Goal: Information Seeking & Learning: Understand process/instructions

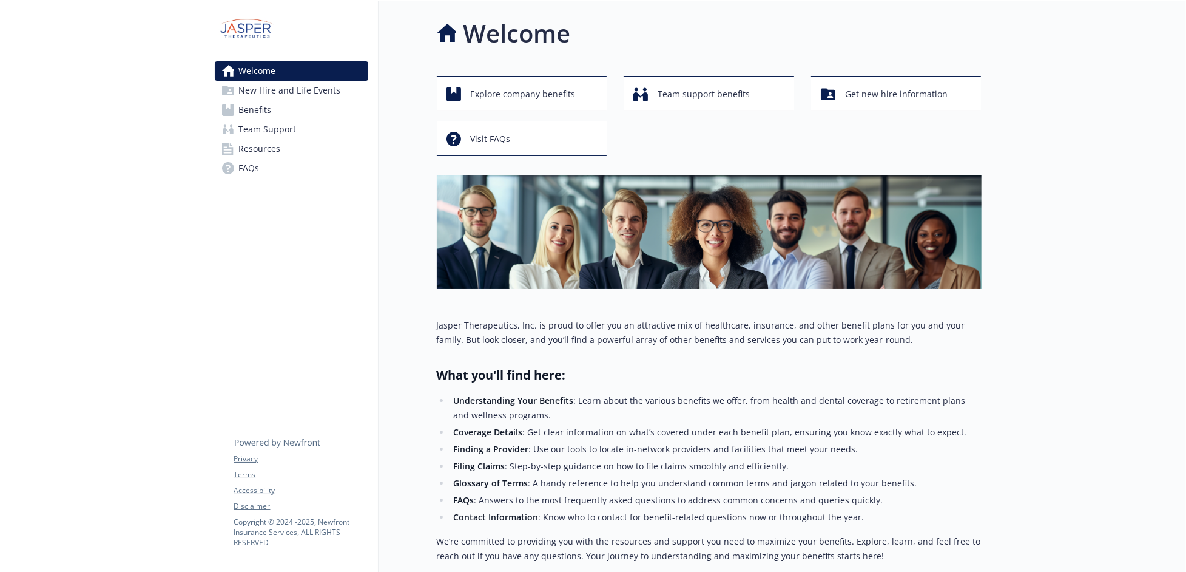
click at [281, 81] on span "New Hire and Life Events" at bounding box center [290, 90] width 102 height 19
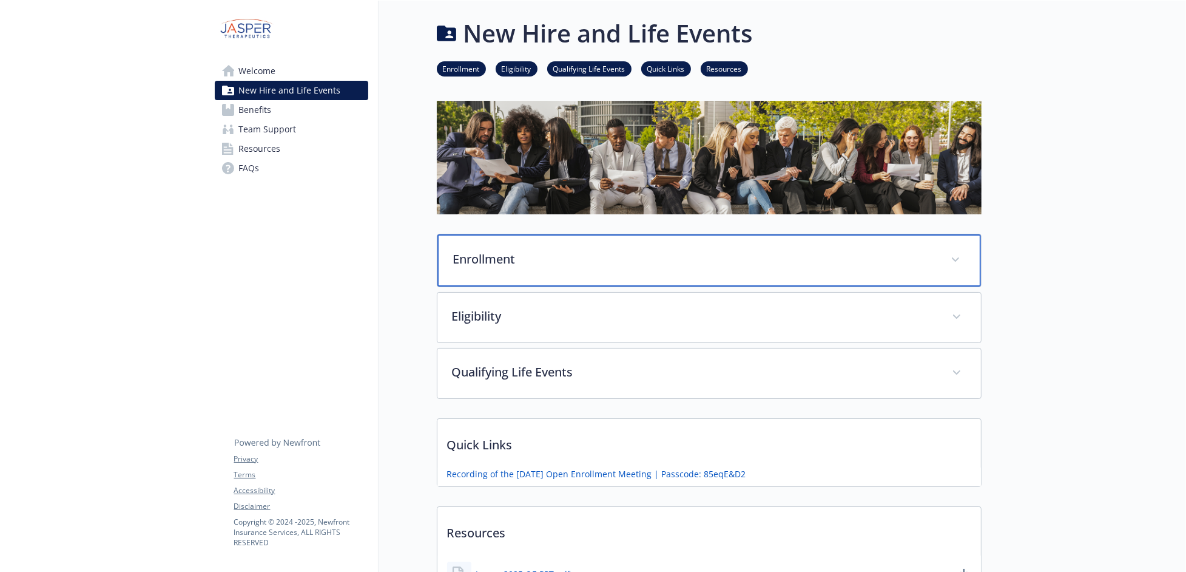
click at [694, 250] on p "Enrollment" at bounding box center [694, 259] width 483 height 18
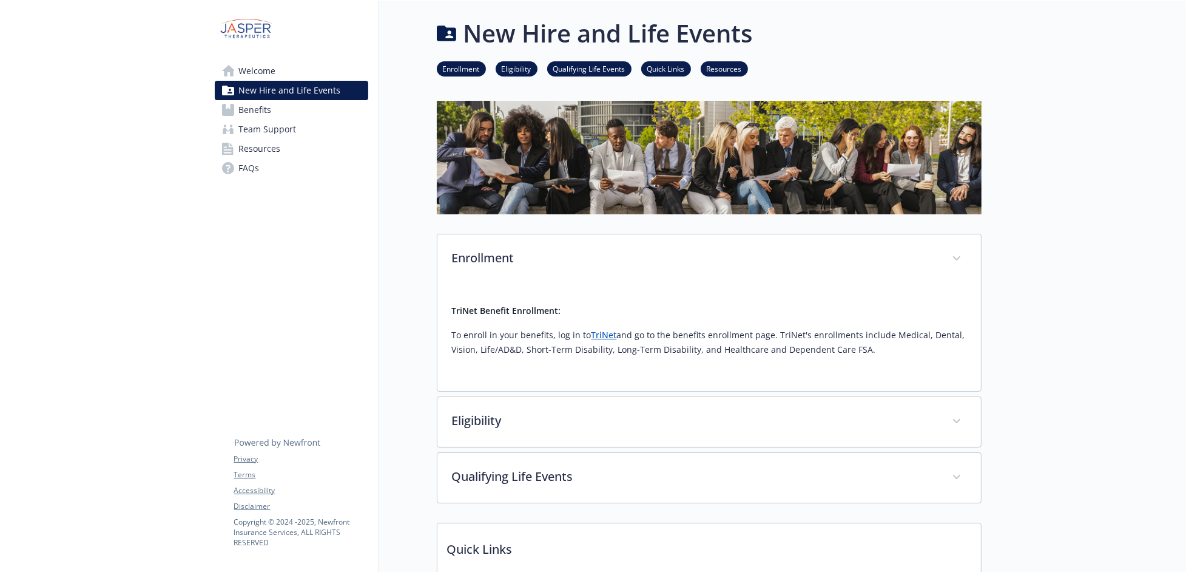
click at [592, 329] on link "TriNet" at bounding box center [604, 335] width 25 height 12
click at [437, 62] on link "Enrollment" at bounding box center [461, 68] width 49 height 12
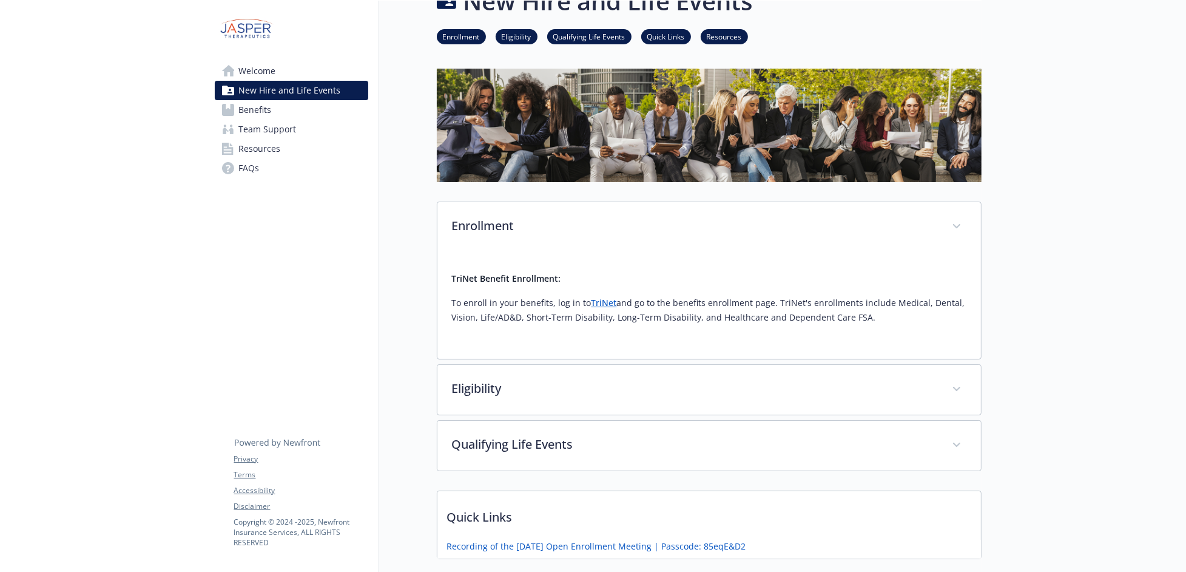
click at [437, 69] on img at bounding box center [709, 125] width 545 height 113
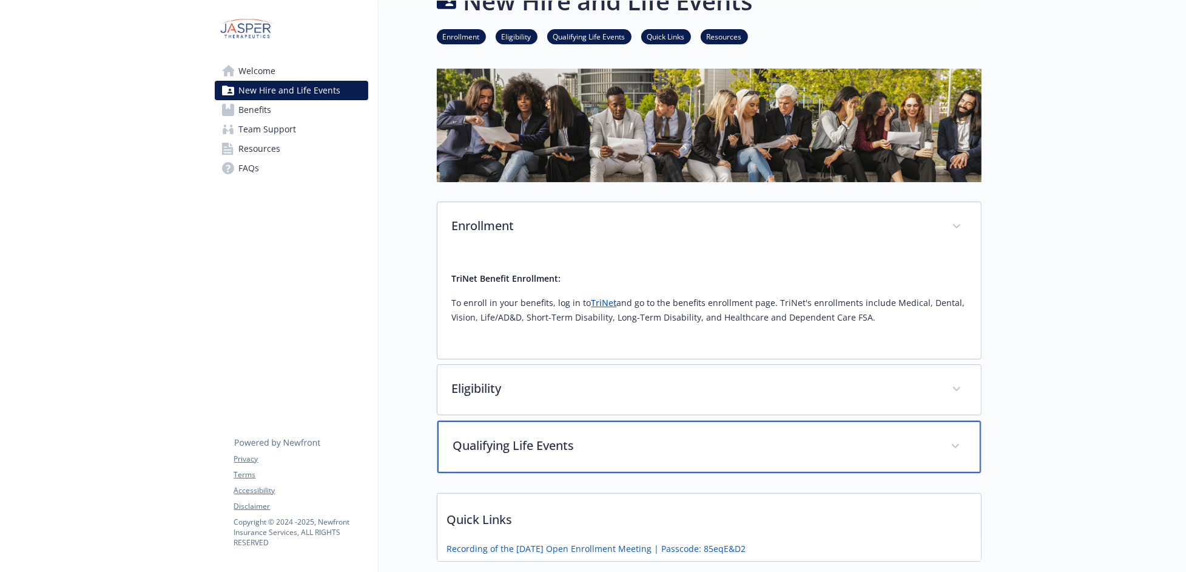
click at [616, 436] on p "Qualifying Life Events" at bounding box center [694, 445] width 483 height 18
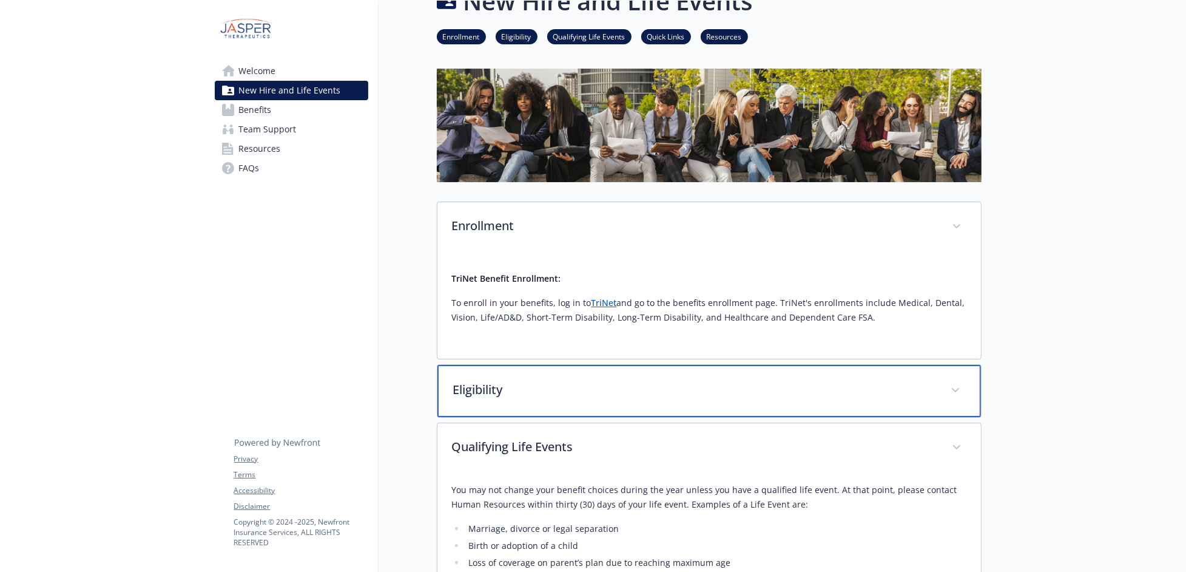
click at [849, 380] on p "Eligibility" at bounding box center [694, 389] width 483 height 18
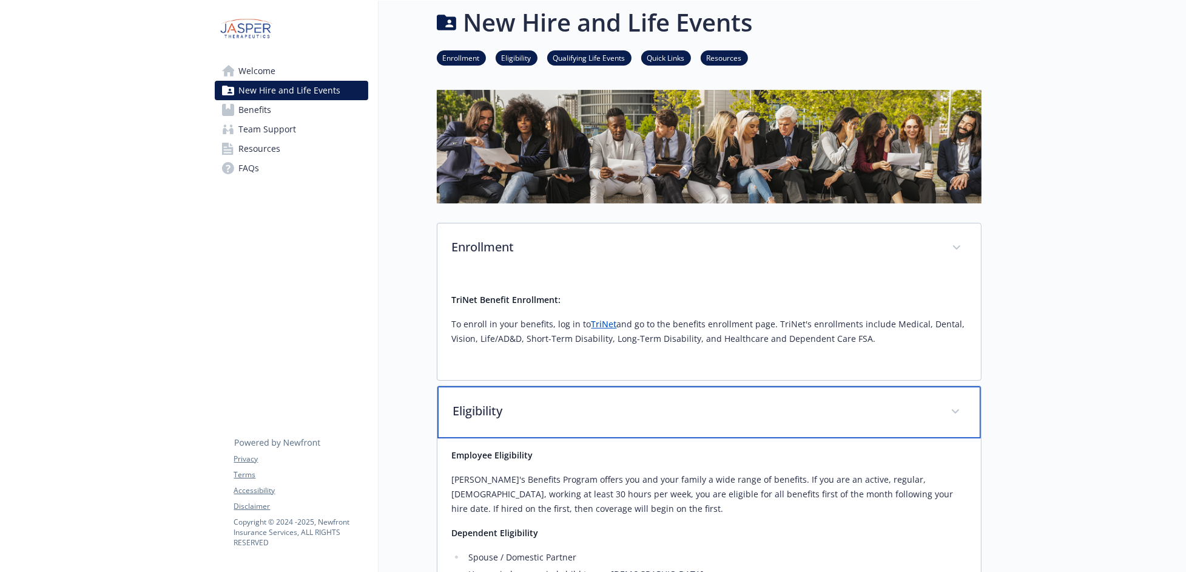
scroll to position [0, 8]
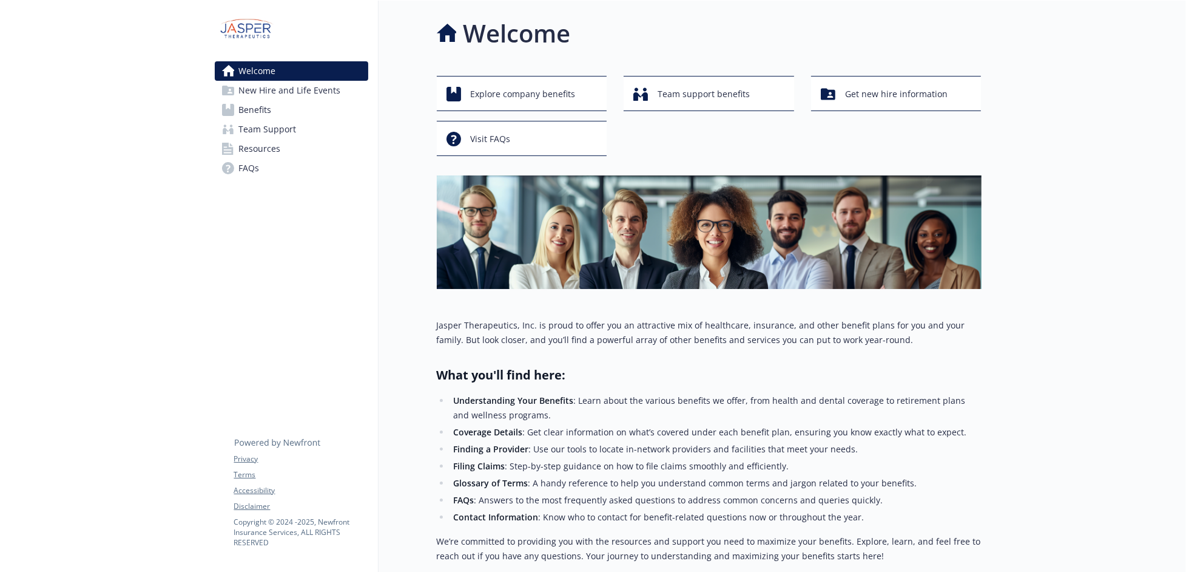
click at [240, 100] on span "Benefits" at bounding box center [255, 109] width 33 height 19
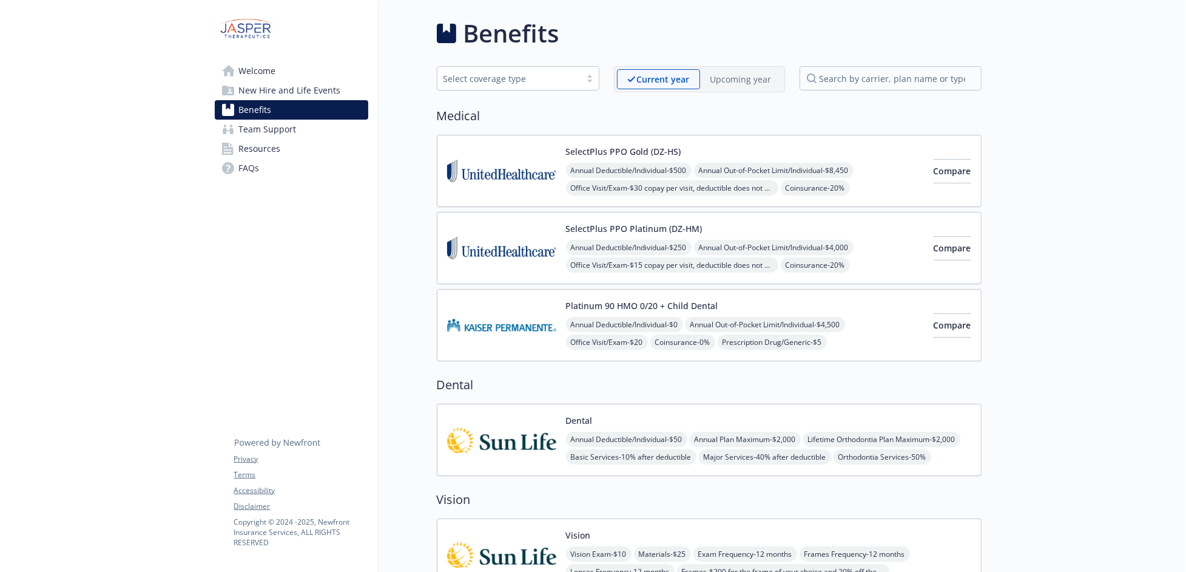
click at [592, 299] on button "Platinum 90 HMO 0/20 + Child Dental" at bounding box center [642, 305] width 152 height 13
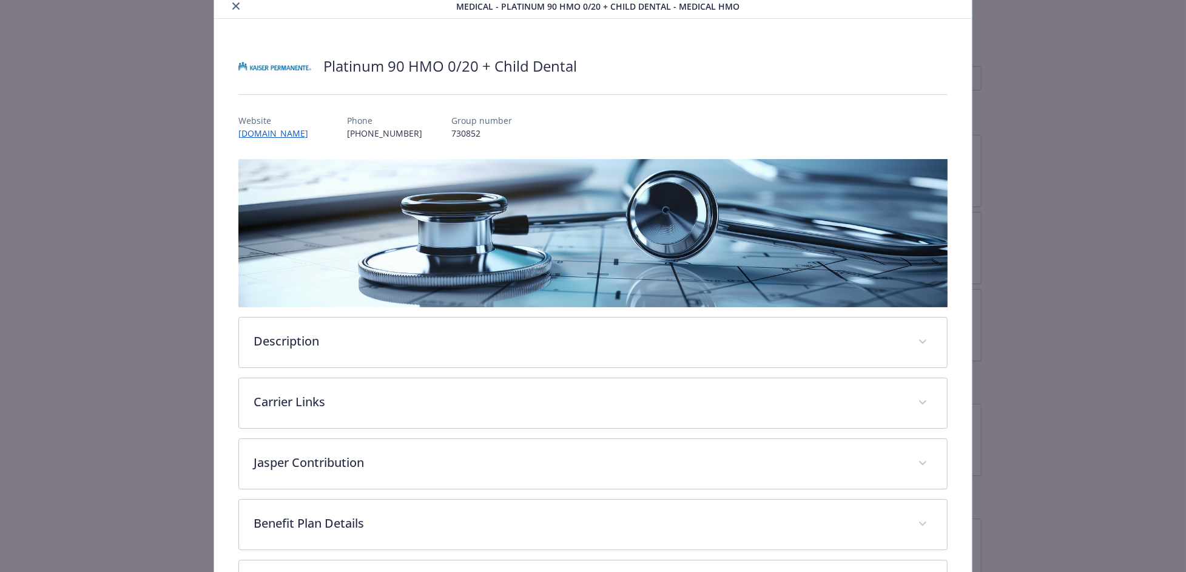
scroll to position [63, 0]
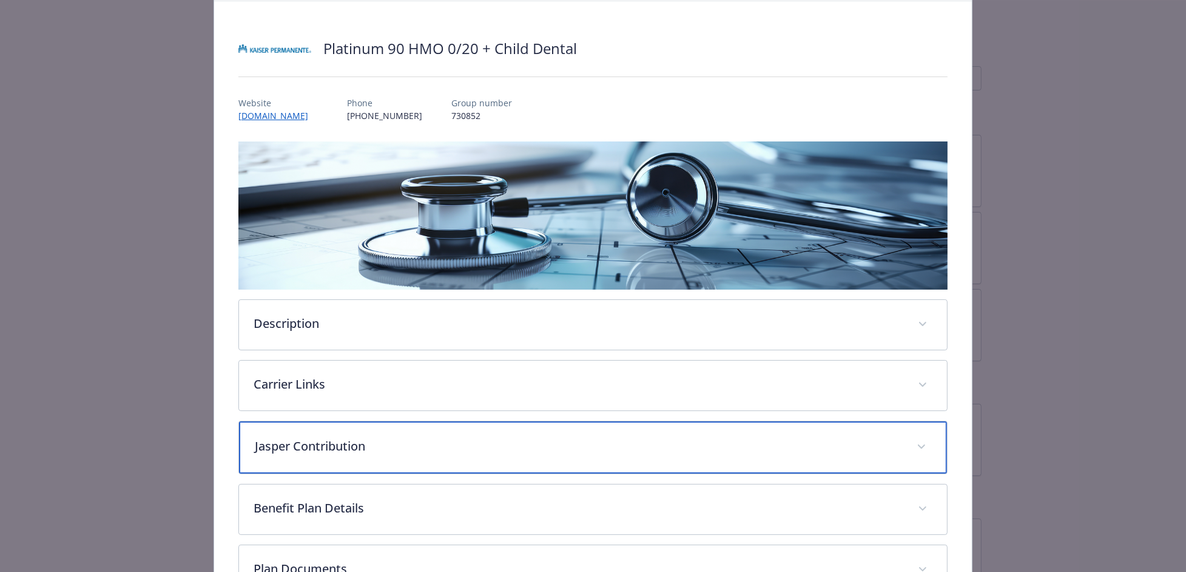
click at [609, 437] on p "Jasper Contribution" at bounding box center [578, 446] width 647 height 18
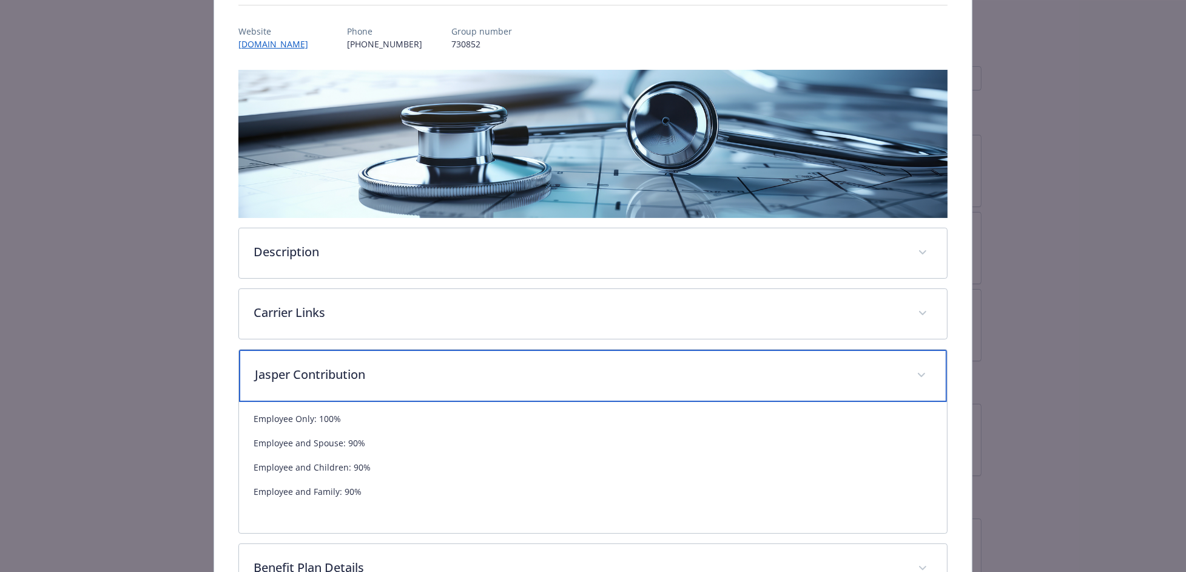
scroll to position [145, 0]
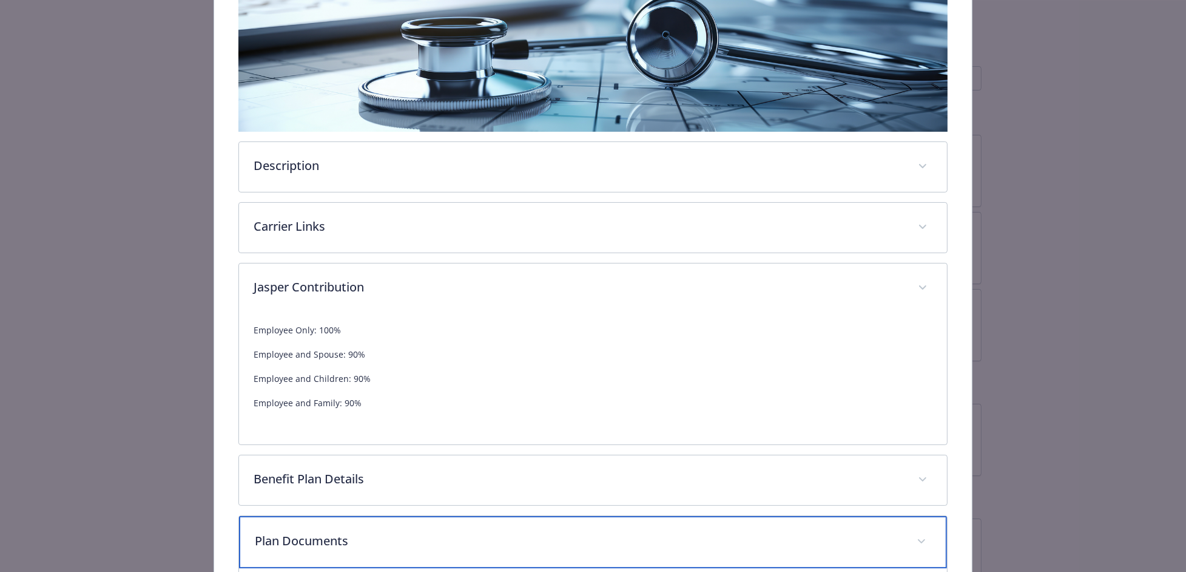
scroll to position [226, 0]
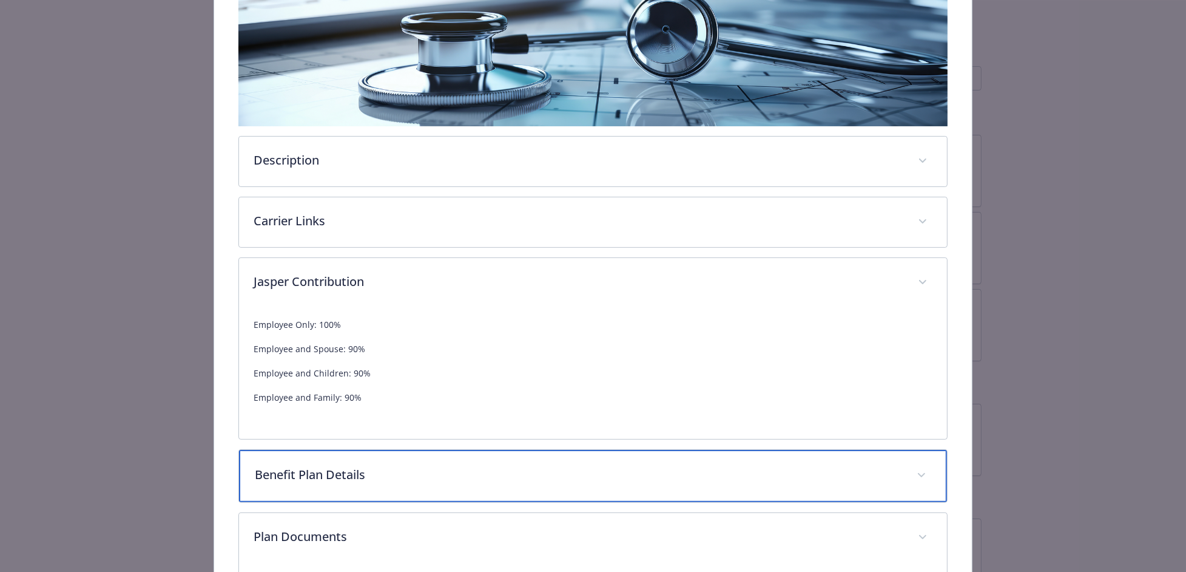
click at [482, 465] on p "Benefit Plan Details" at bounding box center [578, 474] width 647 height 18
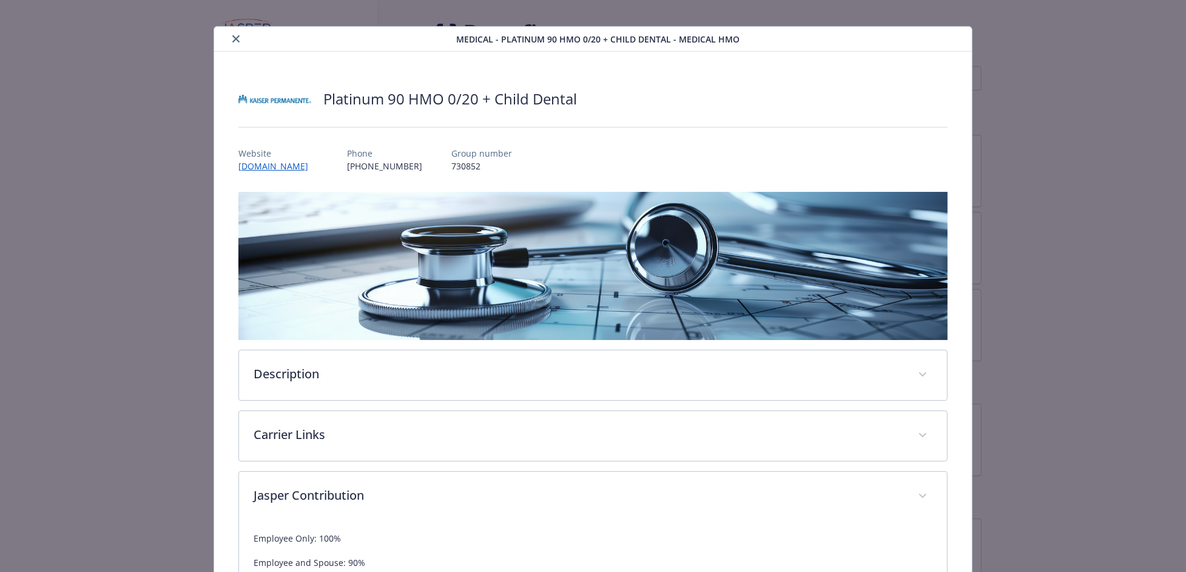
scroll to position [0, 0]
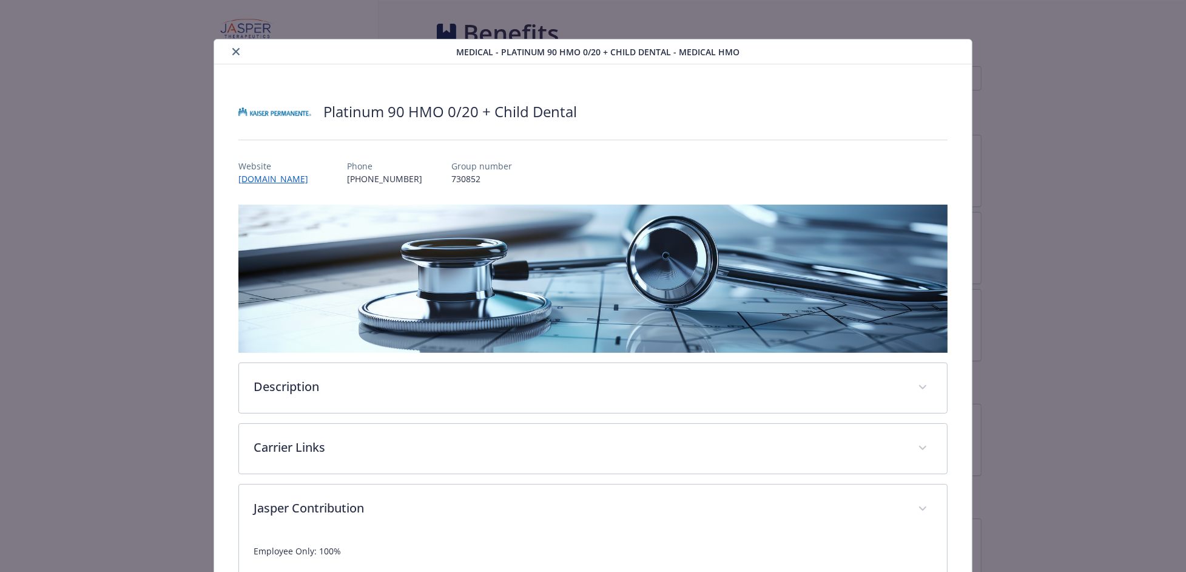
click at [232, 48] on icon "close" at bounding box center [235, 51] width 7 height 7
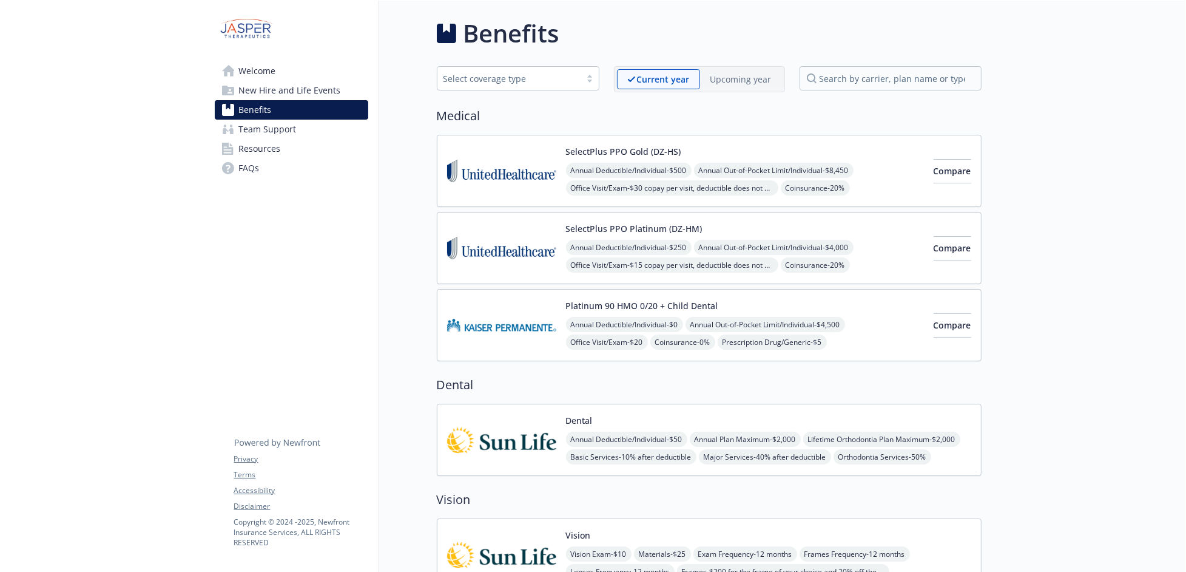
click at [288, 81] on span "New Hire and Life Events" at bounding box center [290, 90] width 102 height 19
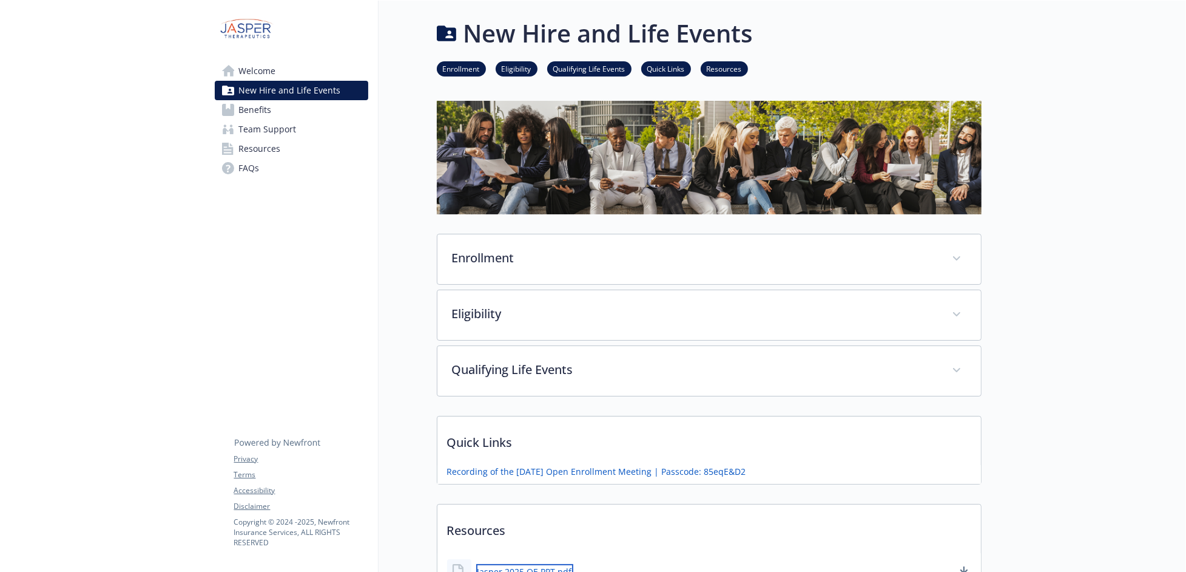
click at [491, 564] on link "Jasper 2025 OE PPT.pdf" at bounding box center [524, 571] width 97 height 15
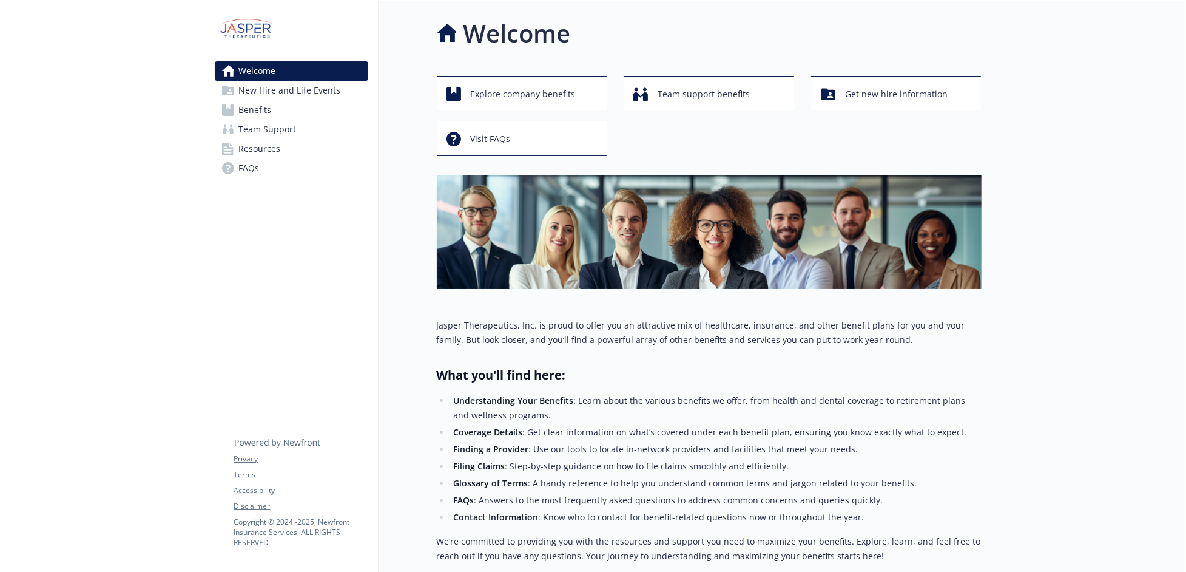
click at [305, 81] on span "New Hire and Life Events" at bounding box center [290, 90] width 102 height 19
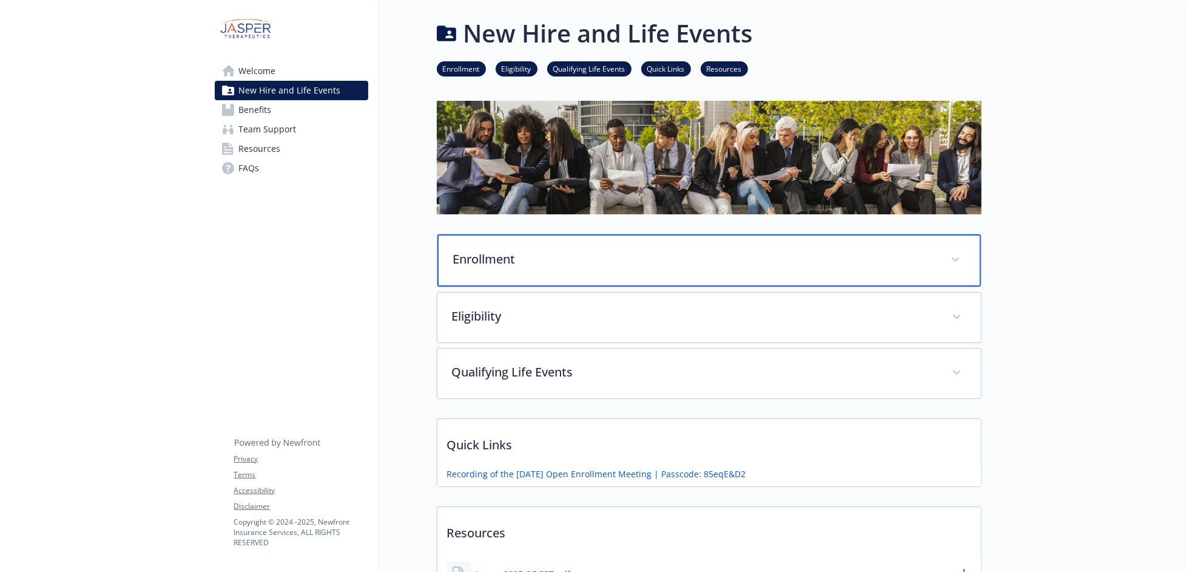
click at [656, 250] on p "Enrollment" at bounding box center [694, 259] width 483 height 18
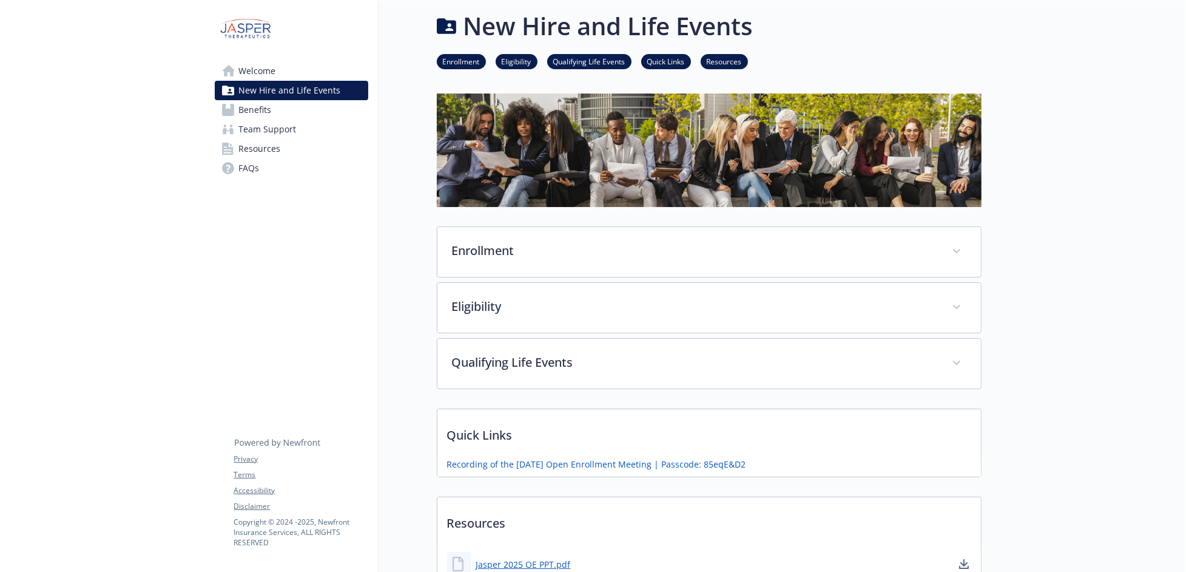
scroll to position [9, 0]
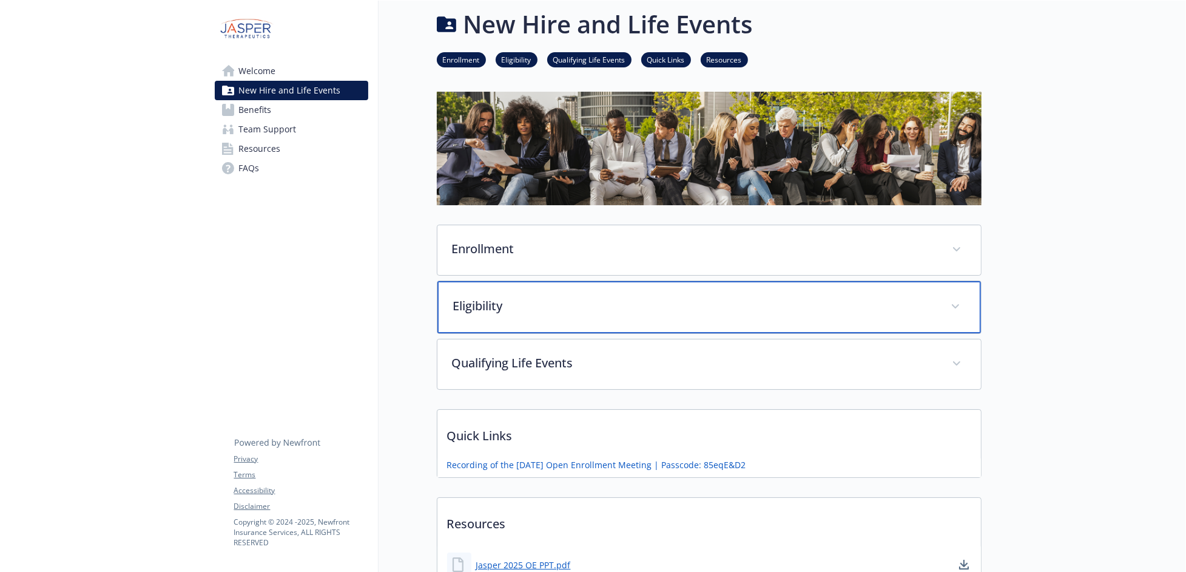
click at [525, 297] on p "Eligibility" at bounding box center [694, 306] width 483 height 18
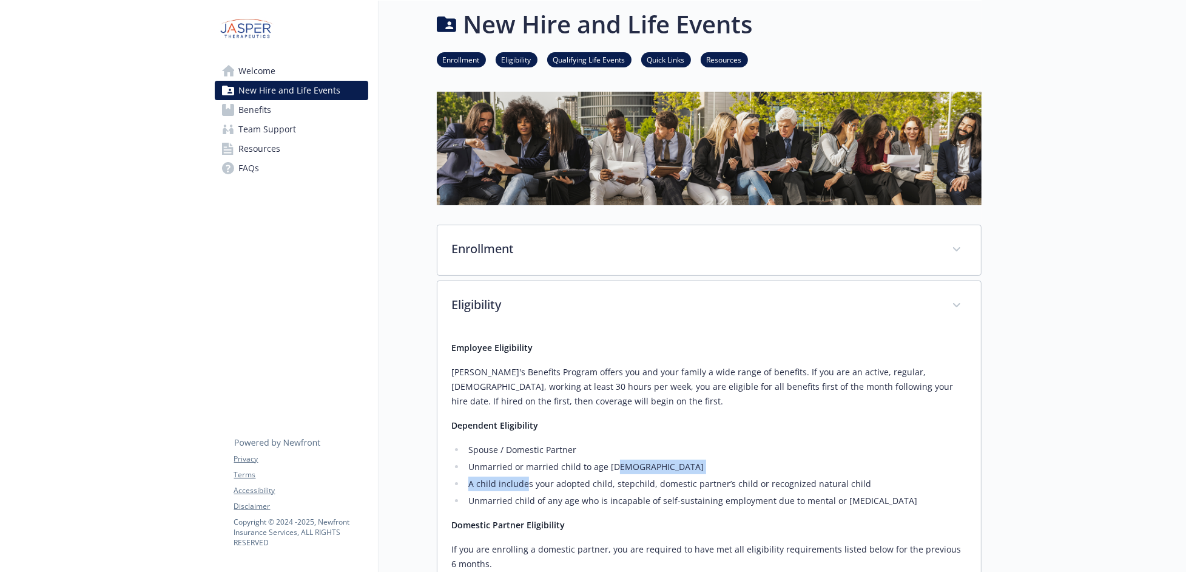
drag, startPoint x: 472, startPoint y: 352, endPoint x: 543, endPoint y: 346, distance: 71.3
click at [543, 442] on ul "Spouse / Domestic Partner Unmarried or married child to age 26 A child includes…" at bounding box center [709, 475] width 514 height 66
click at [503, 459] on li "Unmarried or married child to age [DEMOGRAPHIC_DATA]" at bounding box center [715, 466] width 501 height 15
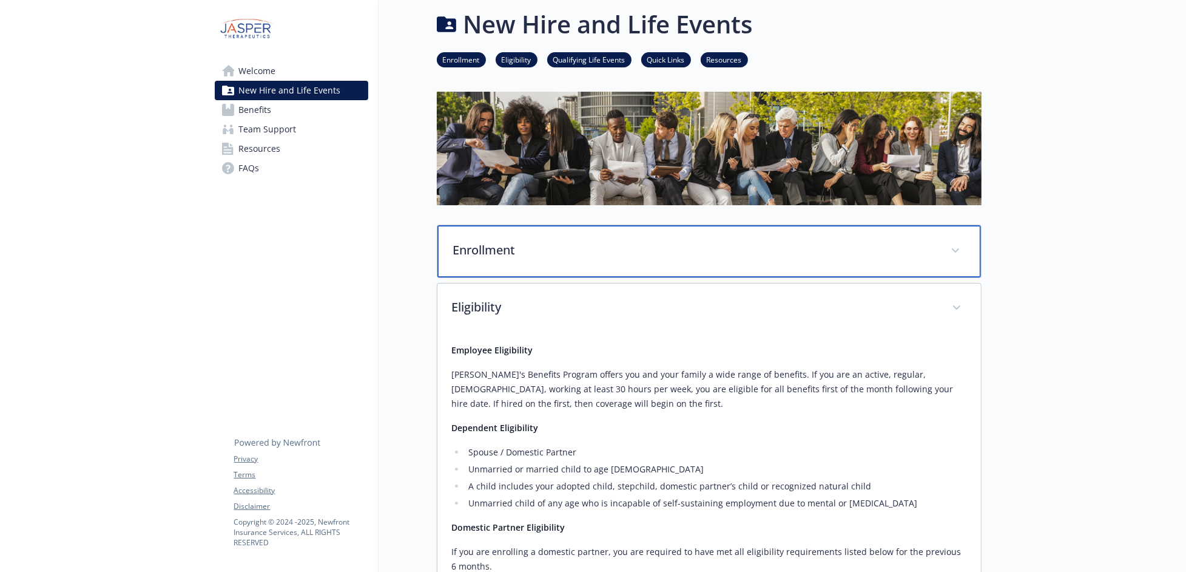
click at [516, 241] on p "Enrollment" at bounding box center [694, 250] width 483 height 18
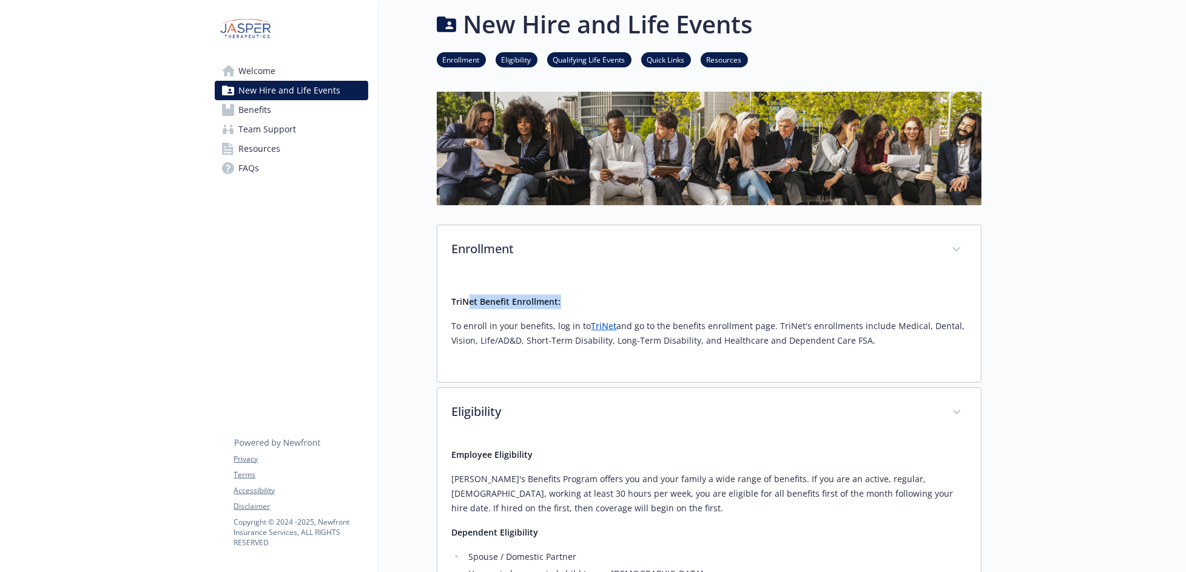
drag, startPoint x: 457, startPoint y: 258, endPoint x: 511, endPoint y: 255, distance: 53.5
click at [511, 294] on p "TriNet Benefit Enrollment:" at bounding box center [709, 301] width 514 height 15
click at [673, 319] on p "To enroll in your benefits, log in to TriNet and go to the benefits enrollment …" at bounding box center [709, 333] width 514 height 29
click at [592, 320] on link "TriNet" at bounding box center [604, 326] width 25 height 12
